Goal: Task Accomplishment & Management: Complete application form

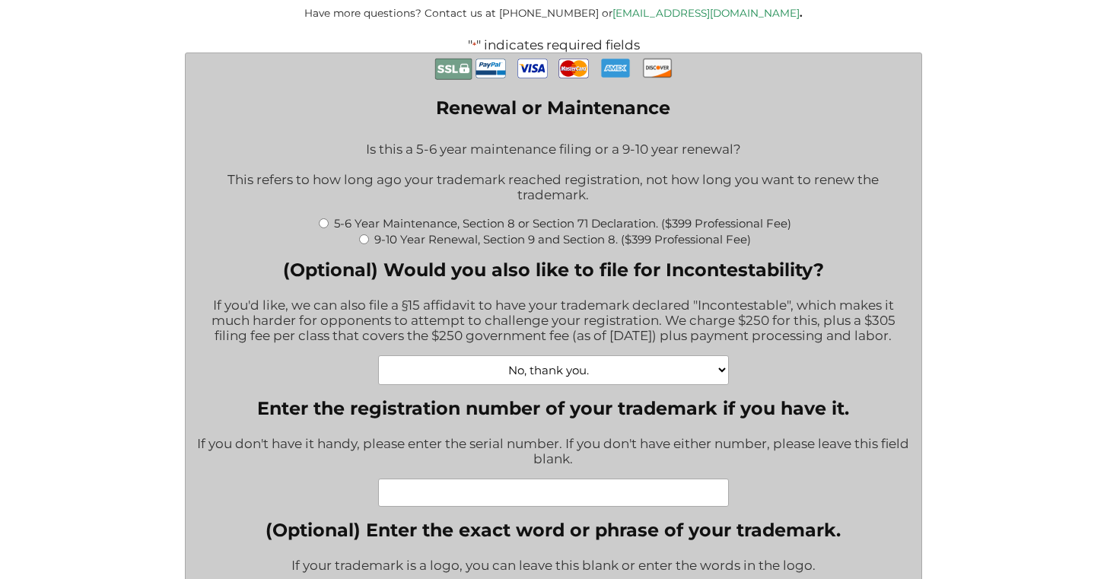
scroll to position [423, 0]
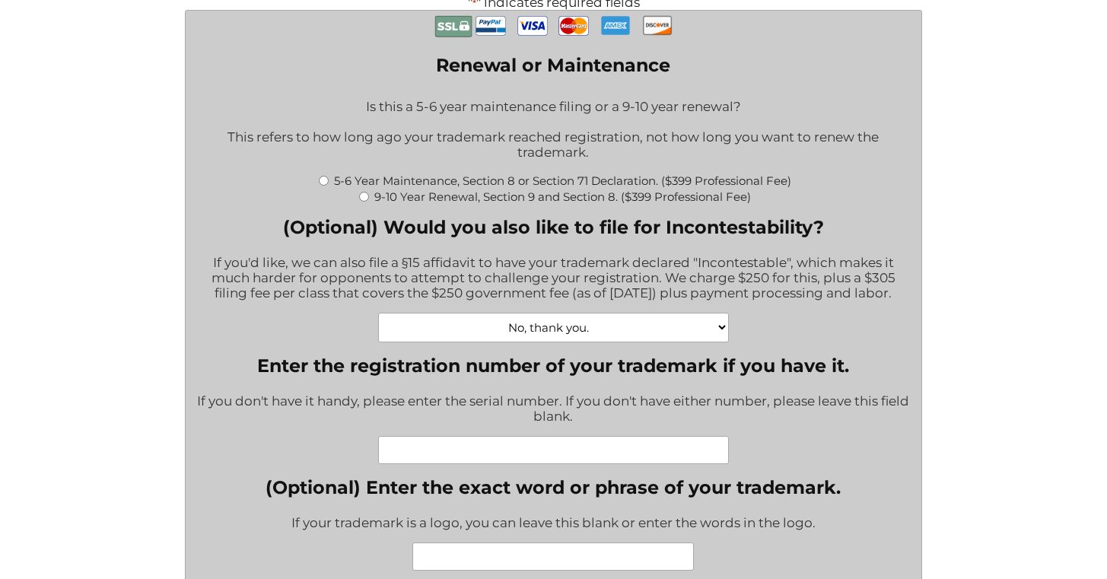
click at [558, 285] on div "If you'd like, we can also file a §15 affidavit to have your trademark declared…" at bounding box center [553, 279] width 713 height 68
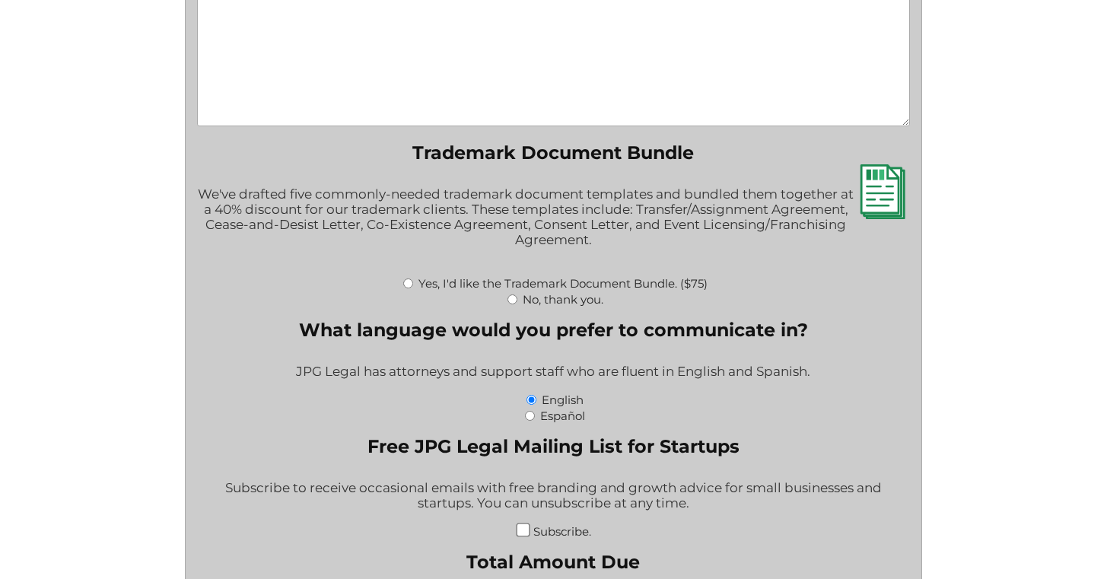
scroll to position [1499, 0]
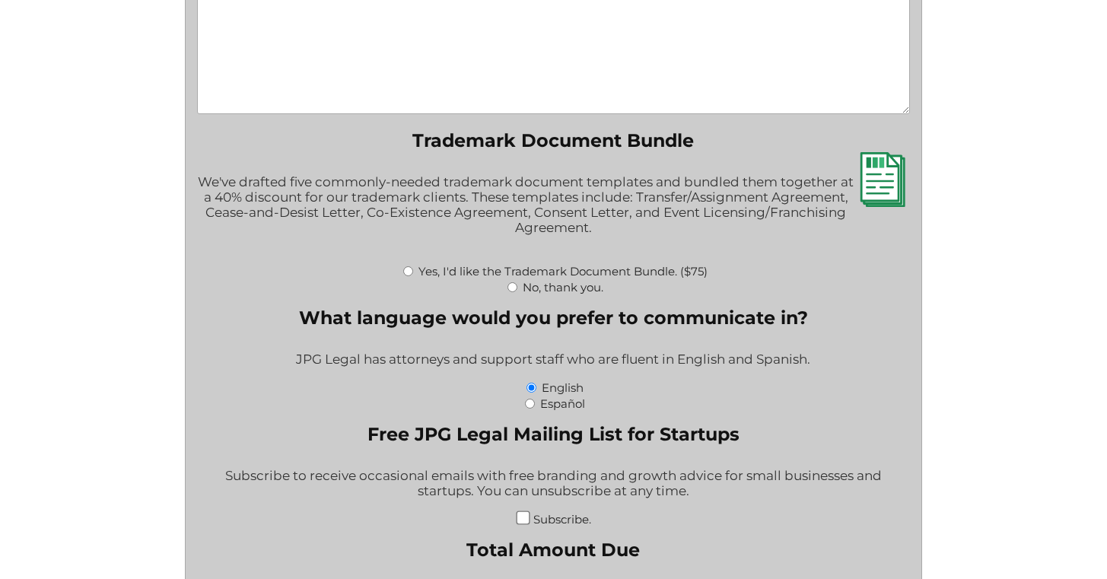
click at [509, 292] on input "No, thank you." at bounding box center [512, 287] width 10 height 10
radio input "true"
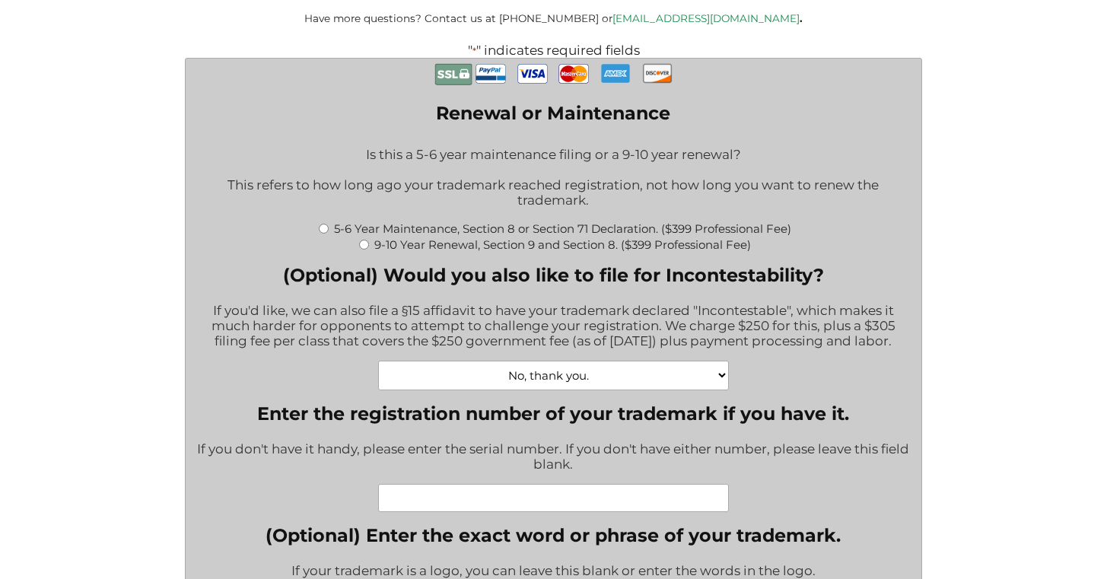
scroll to position [376, 0]
click at [320, 233] on input "5-6 Year Maintenance, Section 8 or Section 71 Declaration. ($399 Professional F…" at bounding box center [324, 228] width 10 height 10
radio input "true"
type input "$774.00"
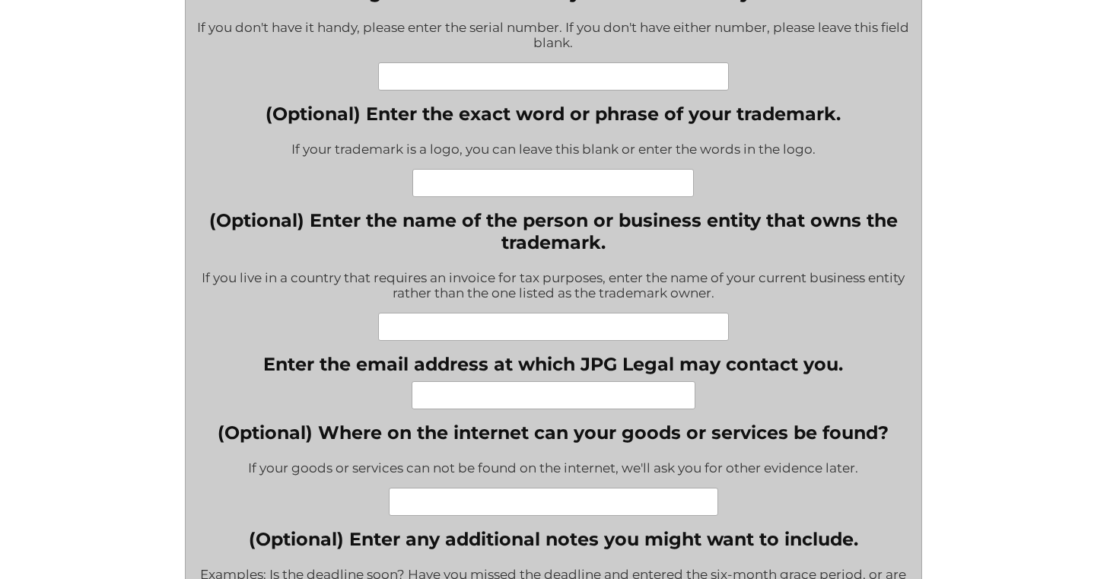
scroll to position [245, 0]
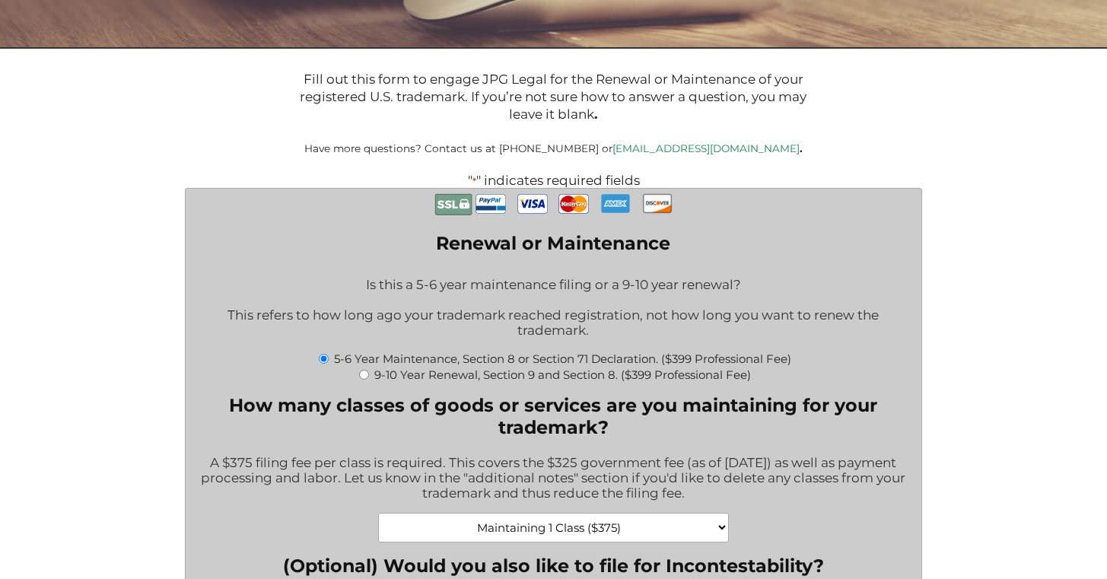
click at [564, 330] on div "Is this a 5-6 year maintenance filing or a 9-10 year renewal? This refers to ho…" at bounding box center [553, 308] width 713 height 83
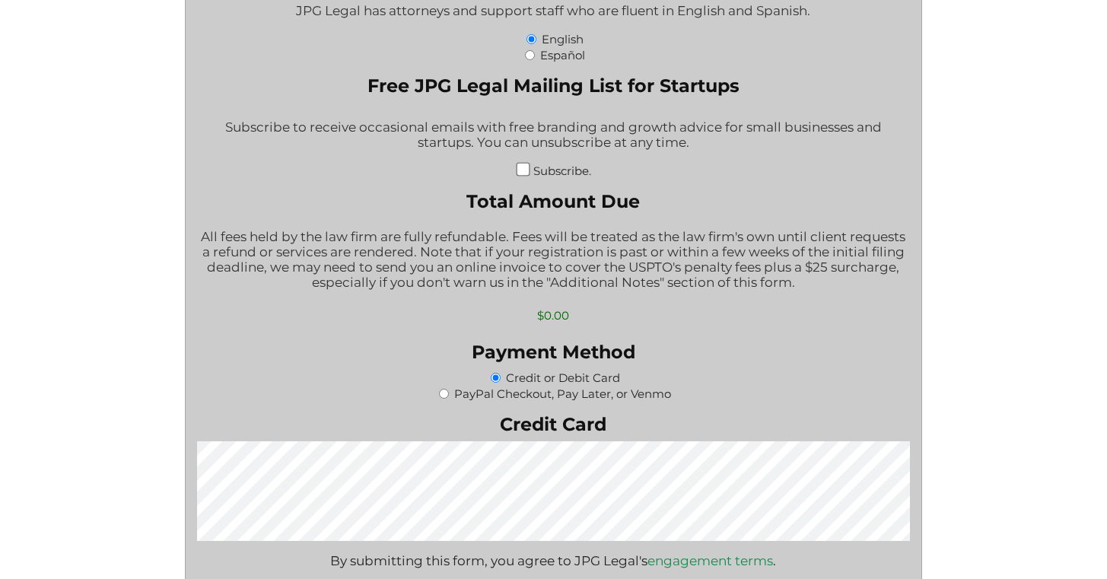
scroll to position [1893, 0]
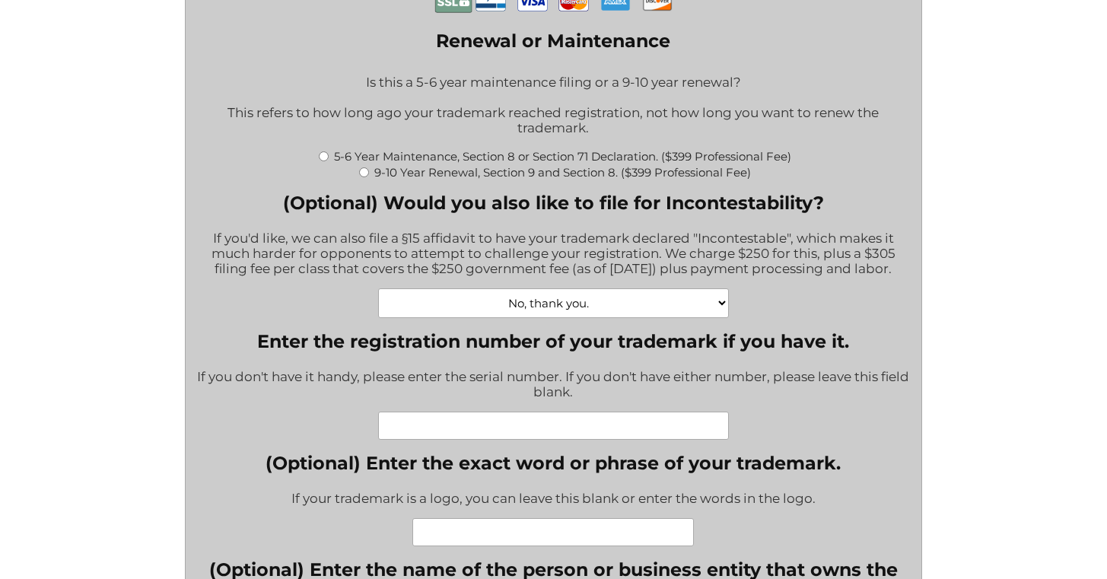
scroll to position [397, 0]
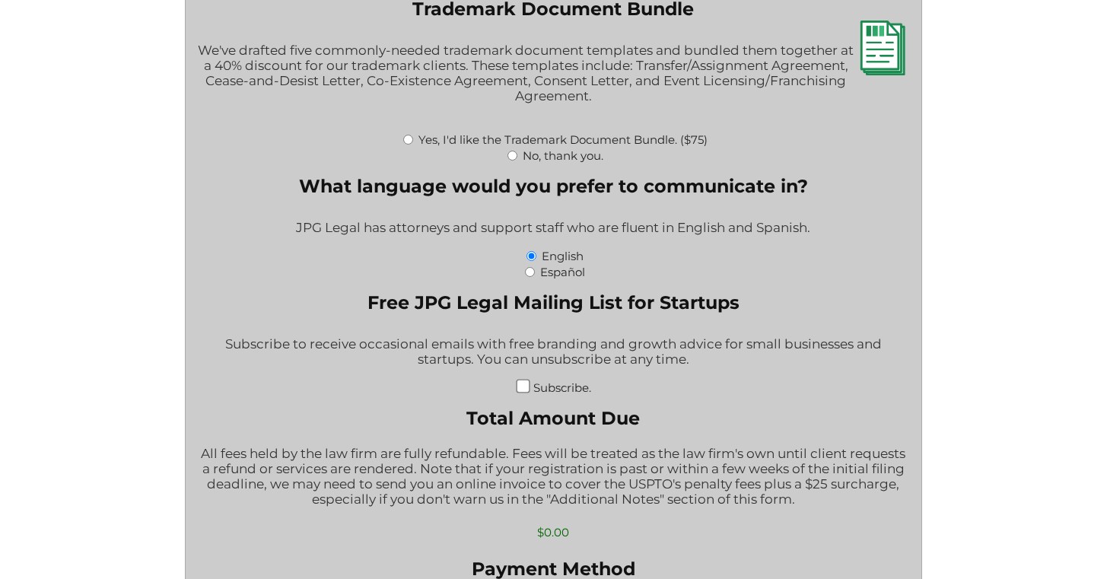
scroll to position [1745, 0]
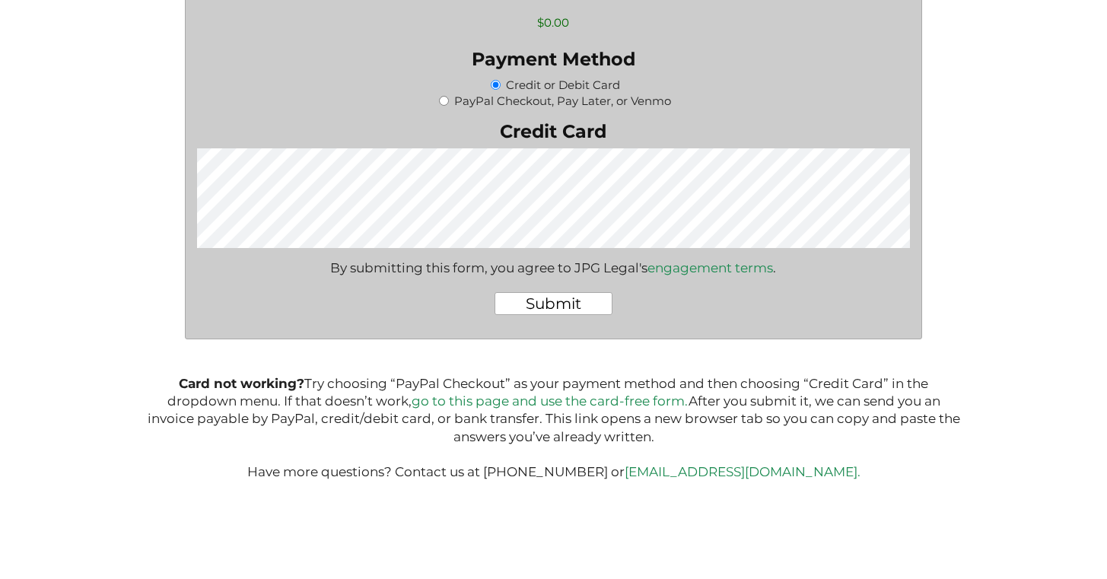
scroll to position [2198, 0]
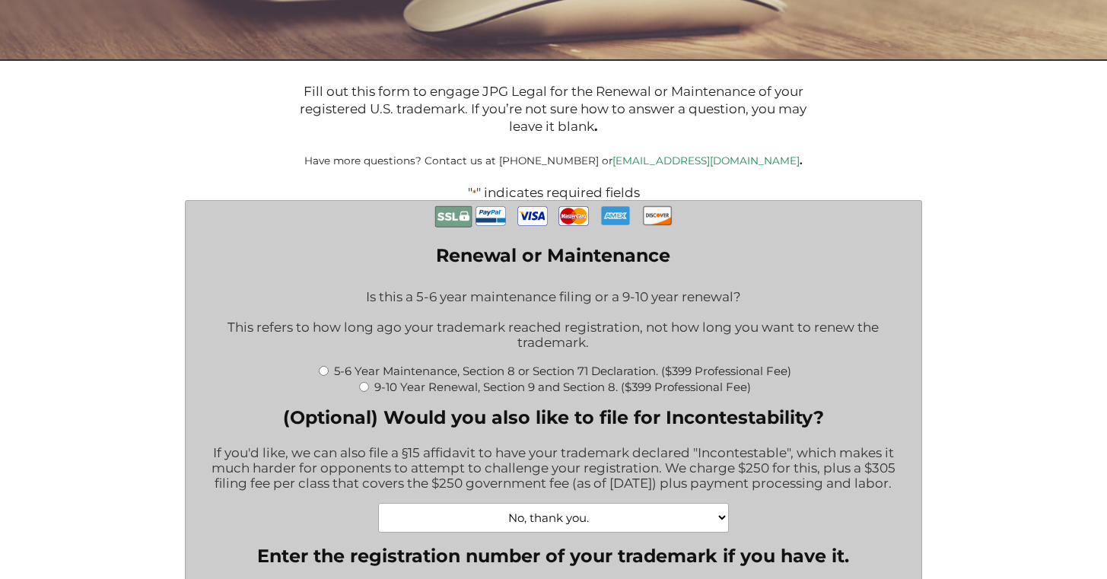
scroll to position [0, 0]
